Goal: Transaction & Acquisition: Purchase product/service

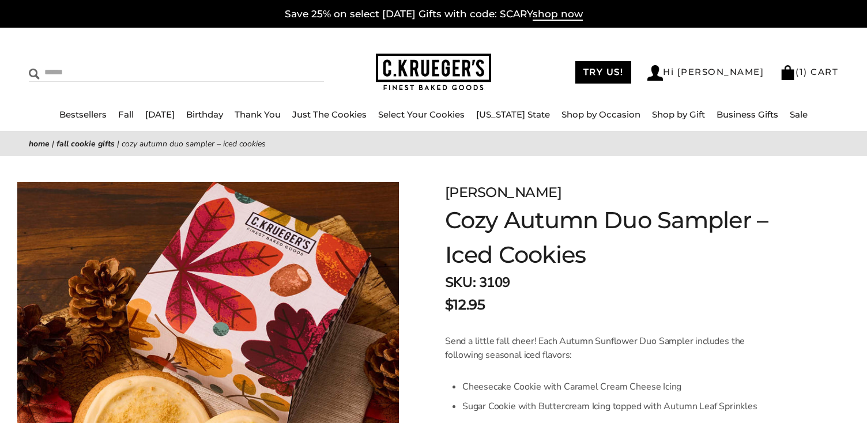
click at [49, 66] on input "Search" at bounding box center [125, 72] width 192 height 18
type input "**********"
click at [293, 63] on input "******" at bounding box center [308, 71] width 31 height 16
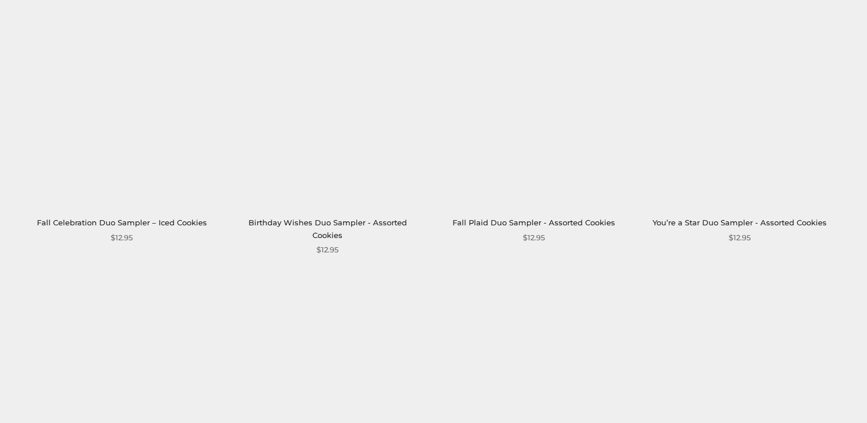
scroll to position [1272, 0]
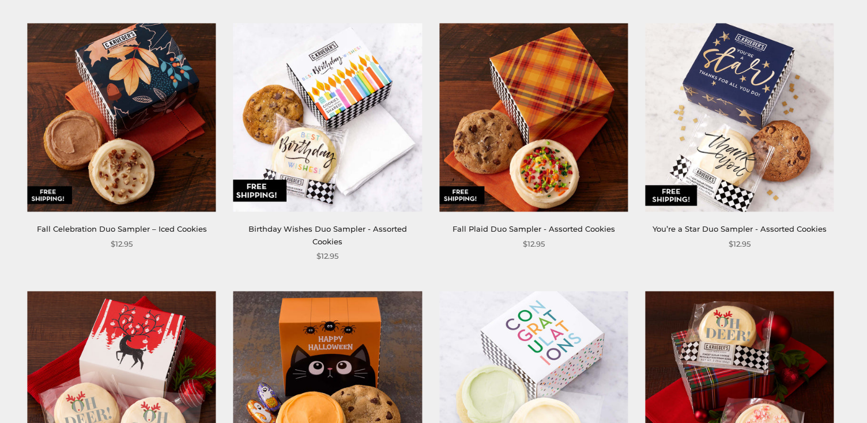
click at [111, 128] on img at bounding box center [122, 117] width 188 height 188
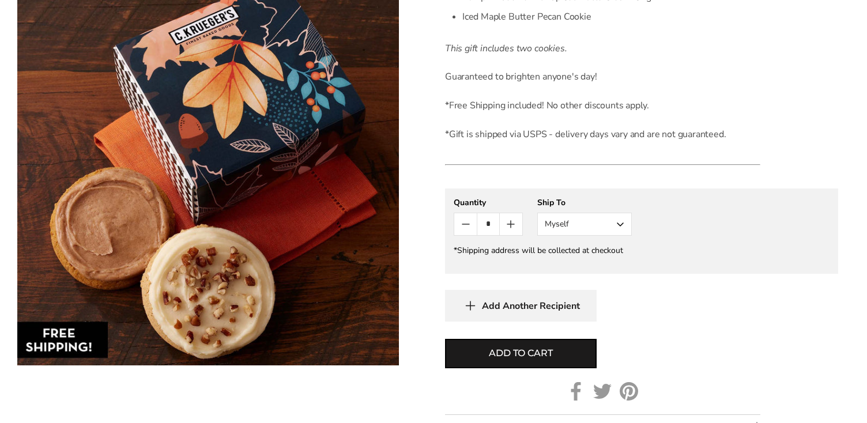
scroll to position [397, 0]
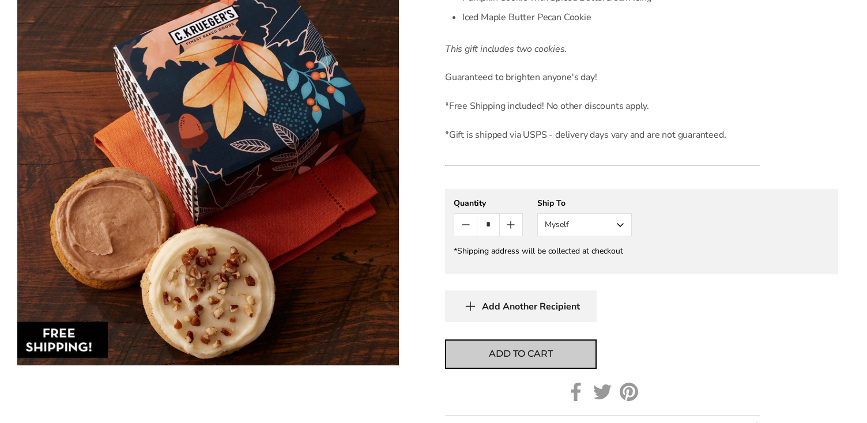
click at [524, 347] on span "Add to cart" at bounding box center [520, 354] width 63 height 14
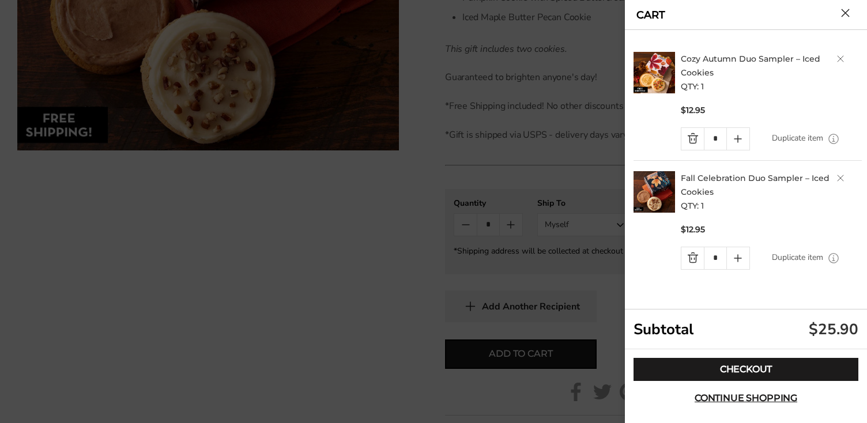
click at [656, 81] on img at bounding box center [653, 72] width 41 height 41
click at [702, 60] on link "Cozy Autumn Duo Sampler – Iced Cookies" at bounding box center [749, 66] width 139 height 24
click at [691, 135] on link "Quantity minus button" at bounding box center [692, 139] width 22 height 22
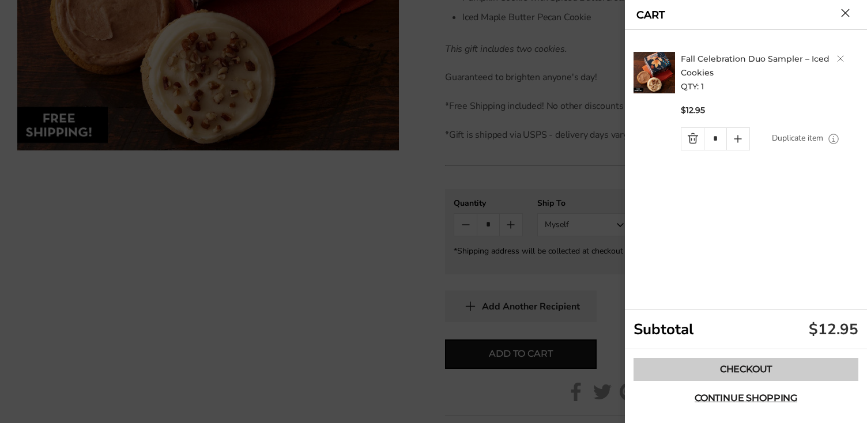
click at [730, 366] on link "Checkout" at bounding box center [745, 369] width 225 height 23
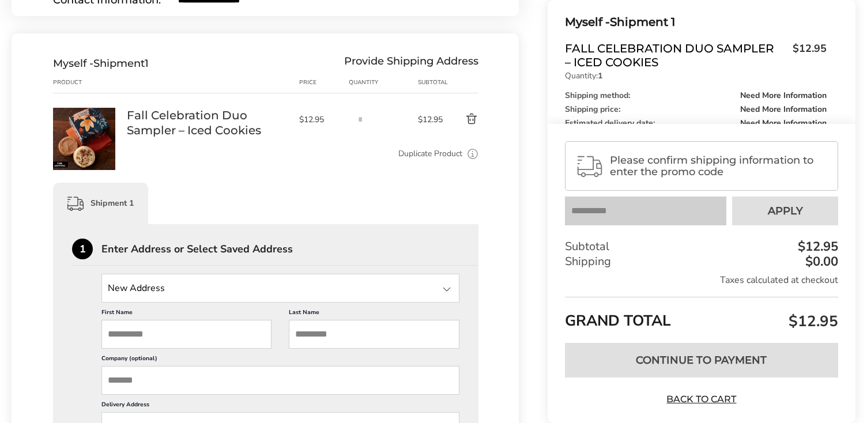
scroll to position [160, 0]
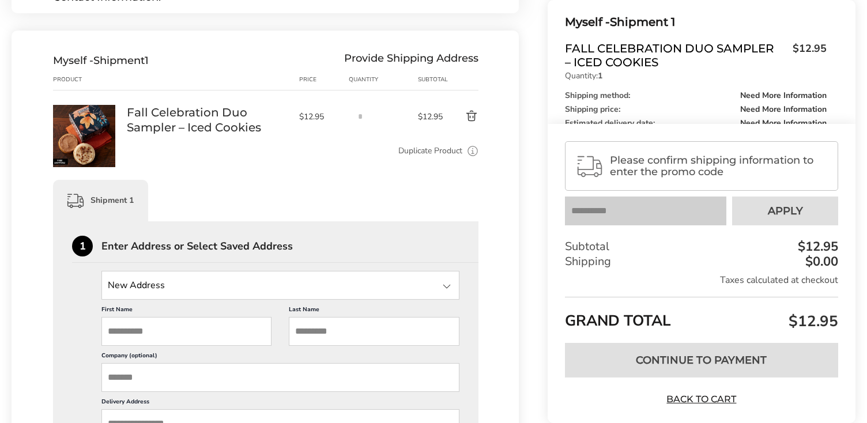
click at [448, 285] on div at bounding box center [447, 286] width 14 height 14
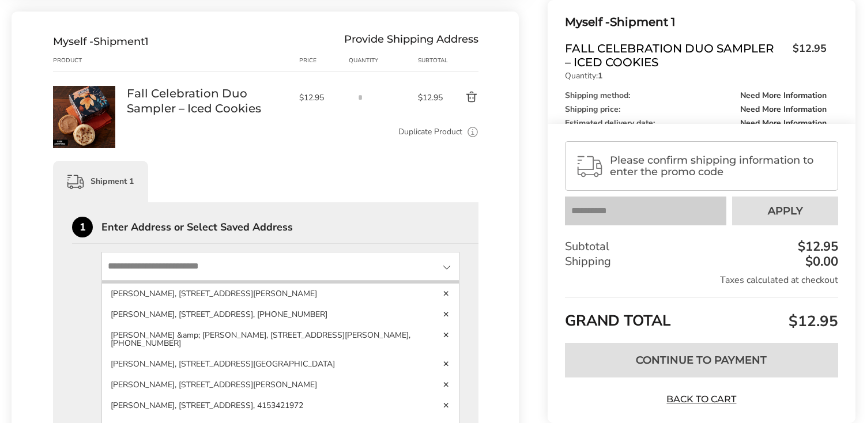
scroll to position [235, 0]
click at [317, 282] on li "[PERSON_NAME], [STREET_ADDRESS][PERSON_NAME]" at bounding box center [280, 272] width 357 height 21
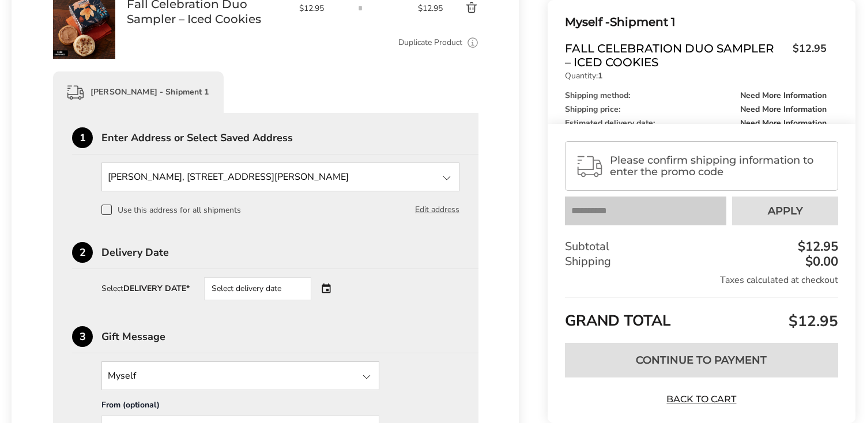
scroll to position [267, 0]
click at [328, 285] on div "Select delivery date" at bounding box center [273, 289] width 139 height 23
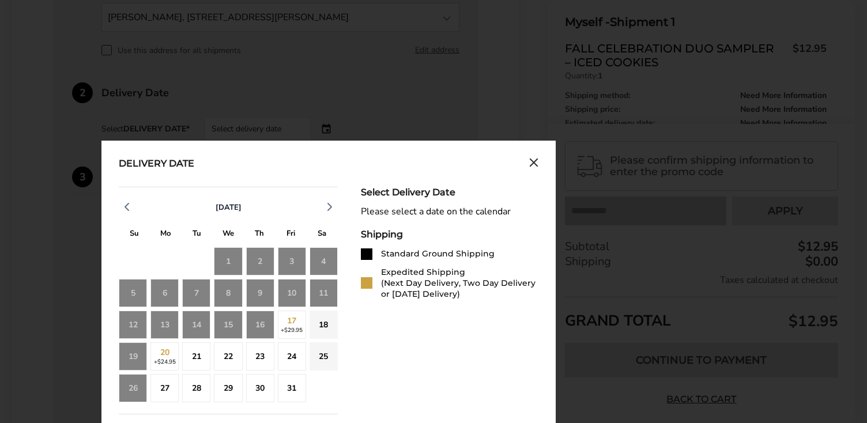
scroll to position [426, 0]
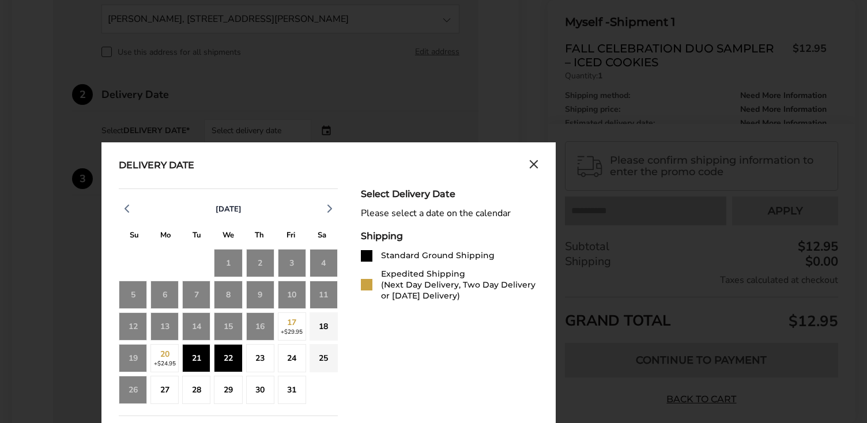
click at [228, 353] on div "22" at bounding box center [228, 358] width 28 height 28
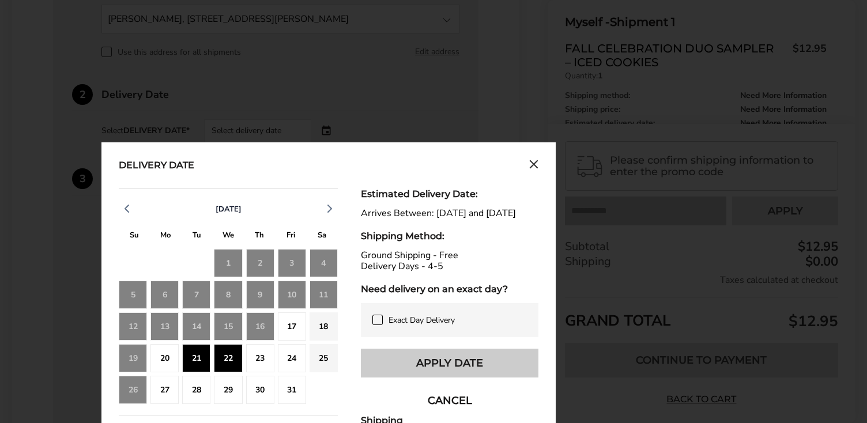
click at [404, 369] on button "Apply Date" at bounding box center [449, 363] width 177 height 29
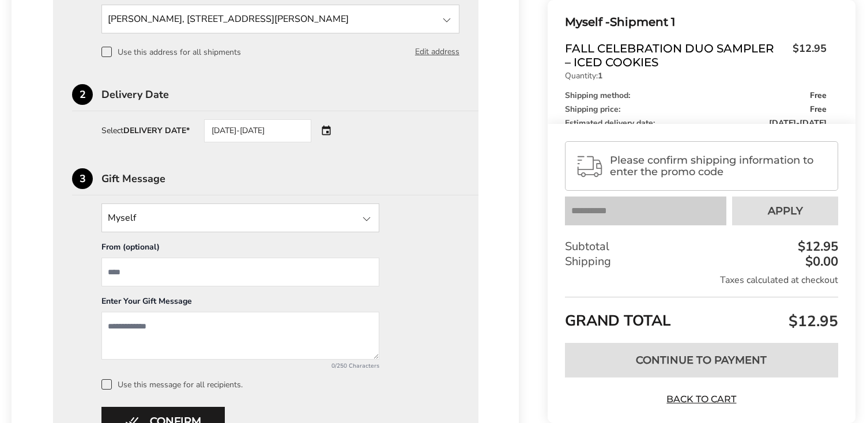
click at [365, 216] on div at bounding box center [367, 219] width 14 height 14
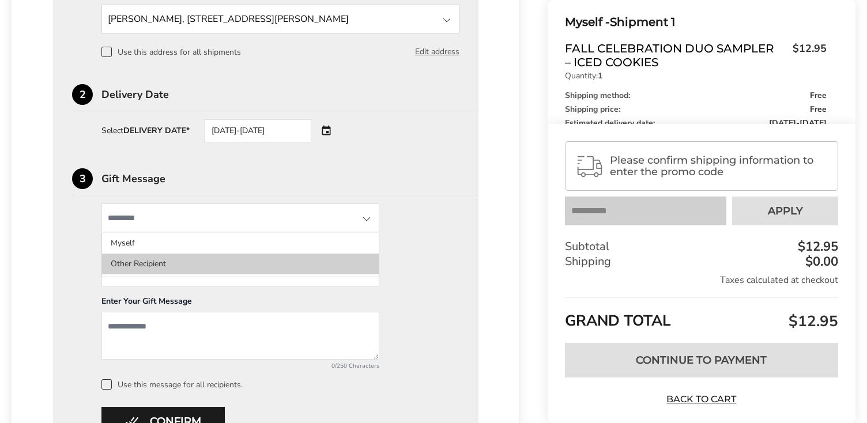
click at [326, 258] on li "Other Recipient" at bounding box center [240, 264] width 277 height 21
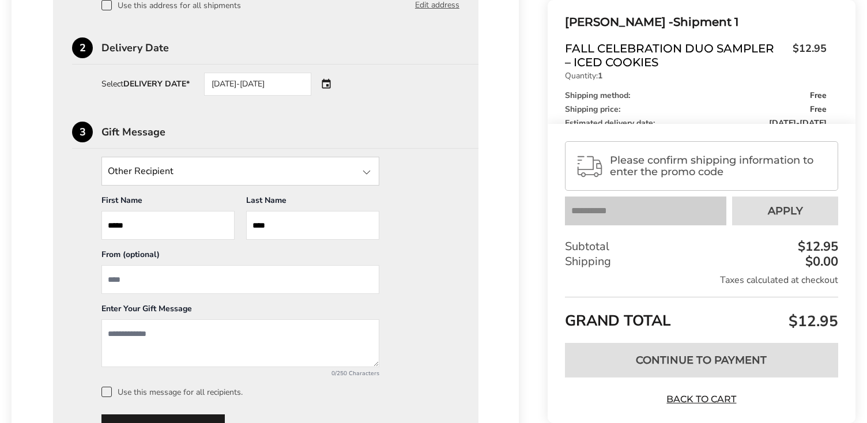
scroll to position [493, 0]
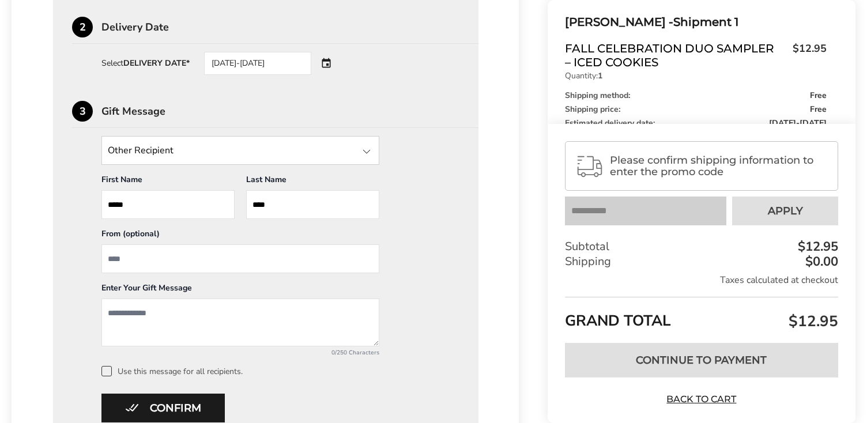
click at [134, 255] on input "From" at bounding box center [240, 258] width 278 height 29
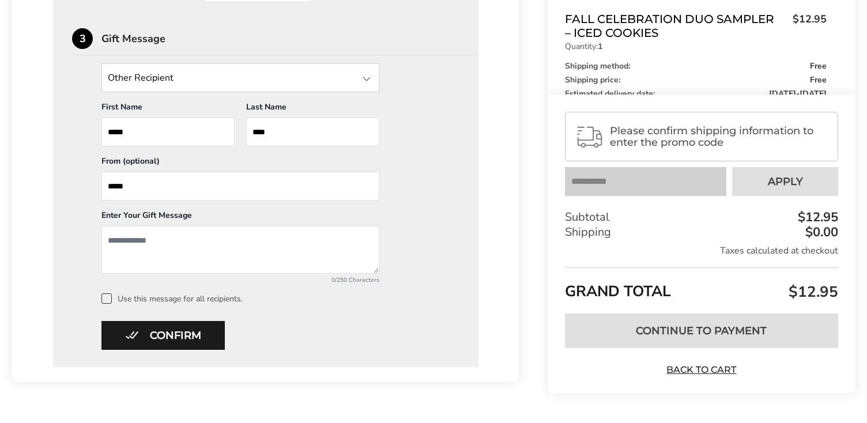
scroll to position [565, 0]
type input "*****"
click at [107, 240] on textarea "Add a message" at bounding box center [240, 250] width 278 height 48
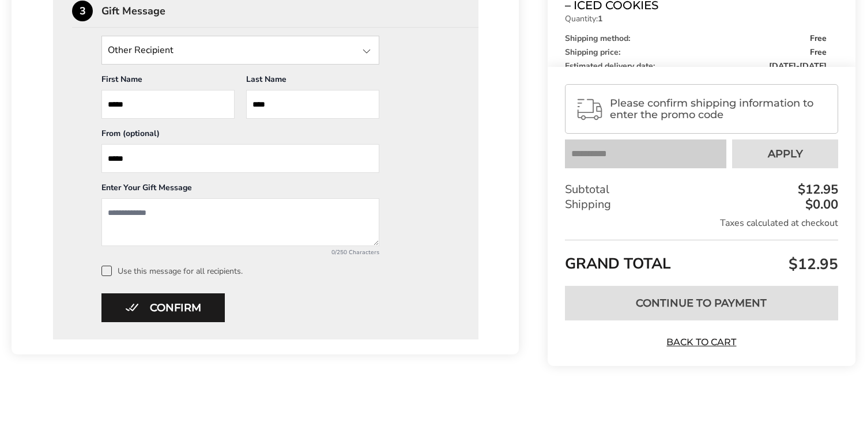
scroll to position [598, 0]
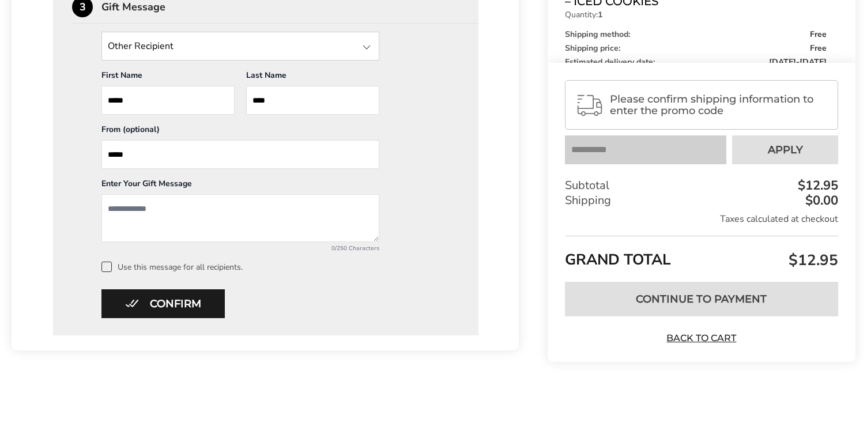
type textarea "*"
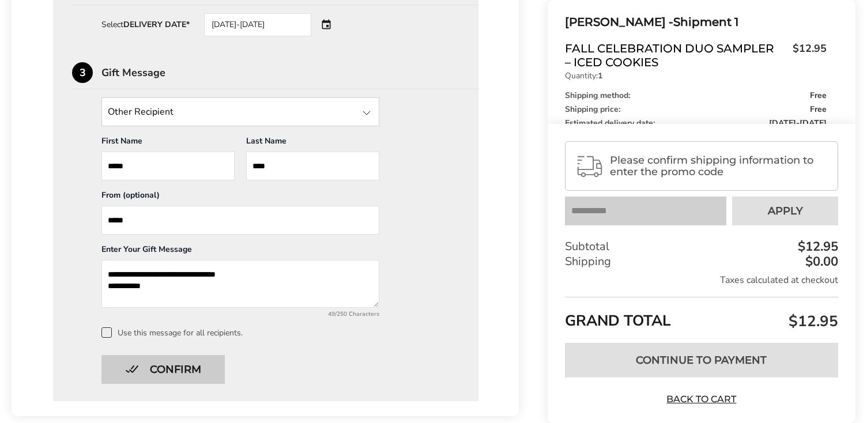
scroll to position [531, 0]
type textarea "**********"
click at [150, 368] on button "Confirm" at bounding box center [162, 370] width 123 height 29
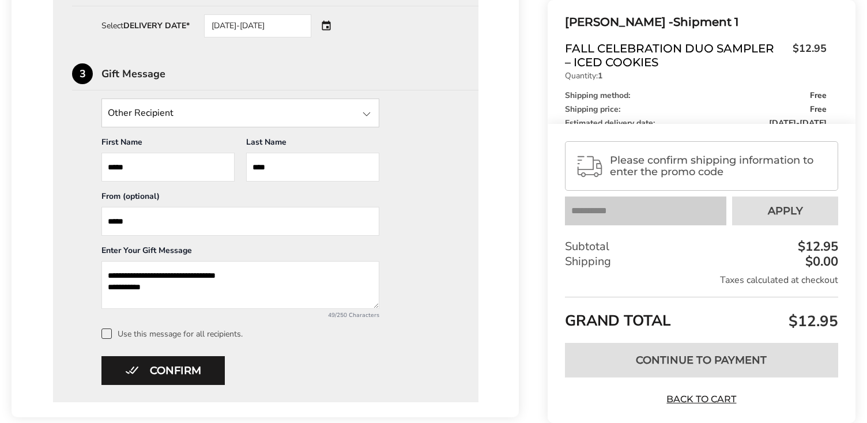
scroll to position [189, 0]
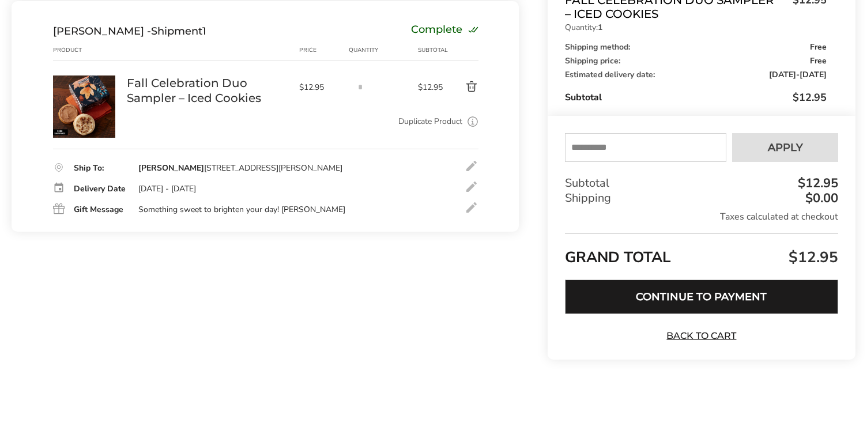
click at [659, 293] on button "Continue to Payment" at bounding box center [701, 296] width 273 height 35
